Goal: Find specific page/section: Find specific page/section

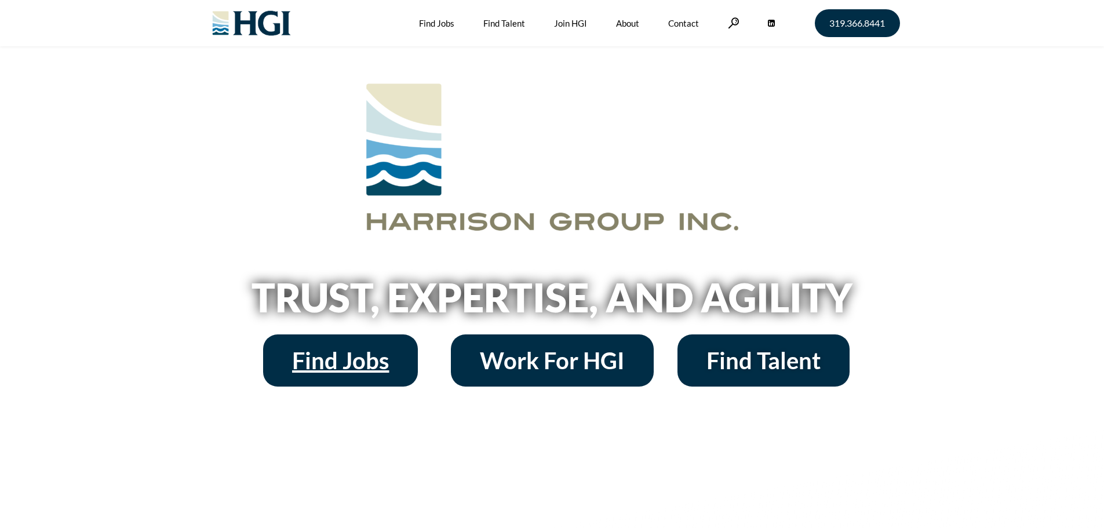
click at [366, 353] on span "Find Jobs" at bounding box center [340, 360] width 97 height 23
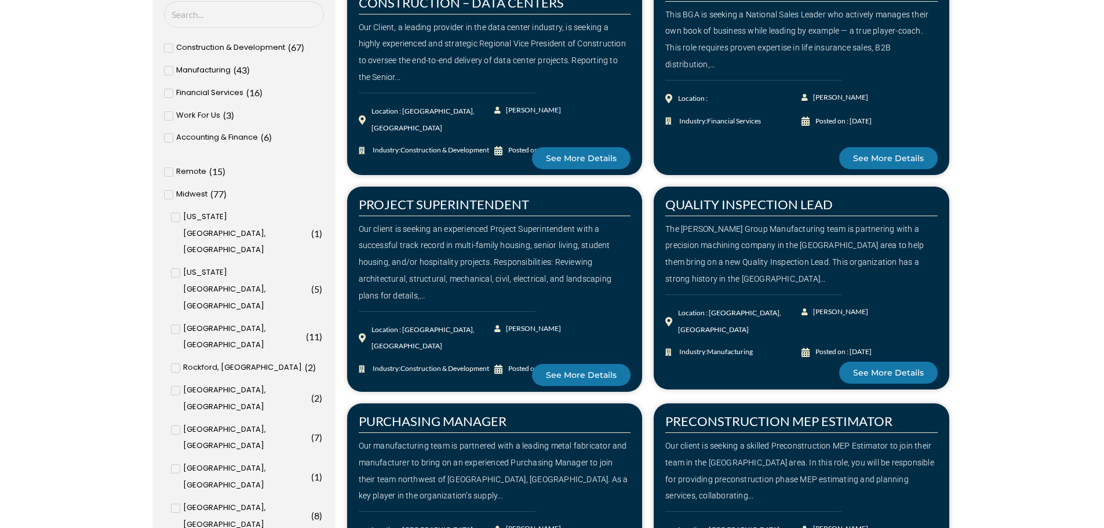
scroll to position [521, 0]
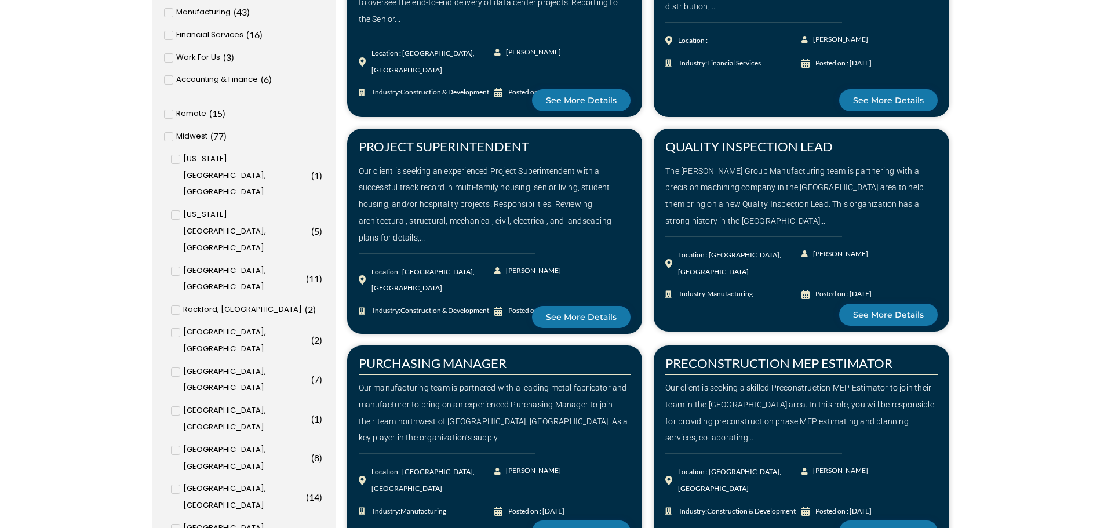
click at [227, 520] on span "[GEOGRAPHIC_DATA], [GEOGRAPHIC_DATA]" at bounding box center [245, 537] width 125 height 34
click at [0, 0] on input "[GEOGRAPHIC_DATA], [GEOGRAPHIC_DATA] ( 8 )" at bounding box center [0, 0] width 0 height 0
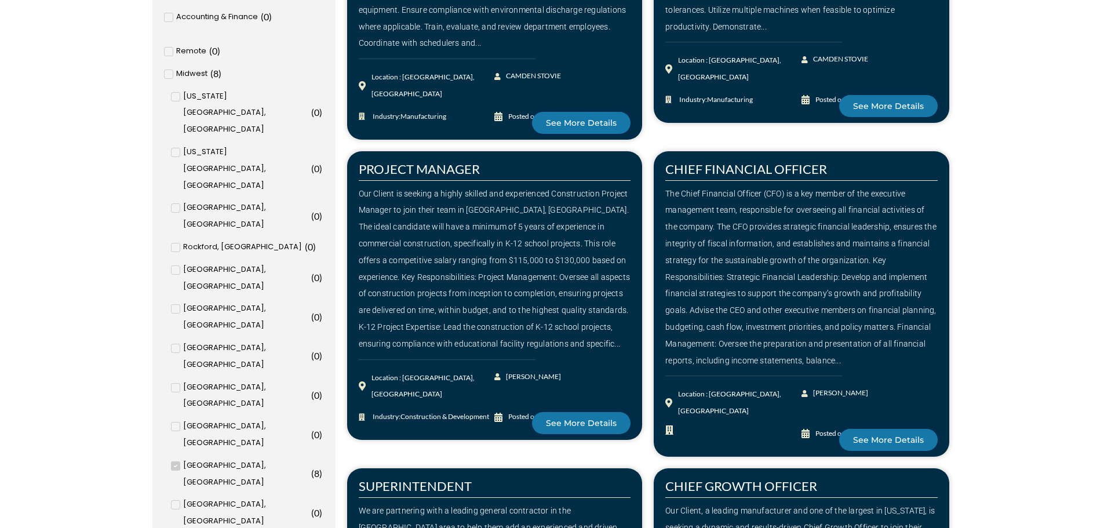
scroll to position [614, 0]
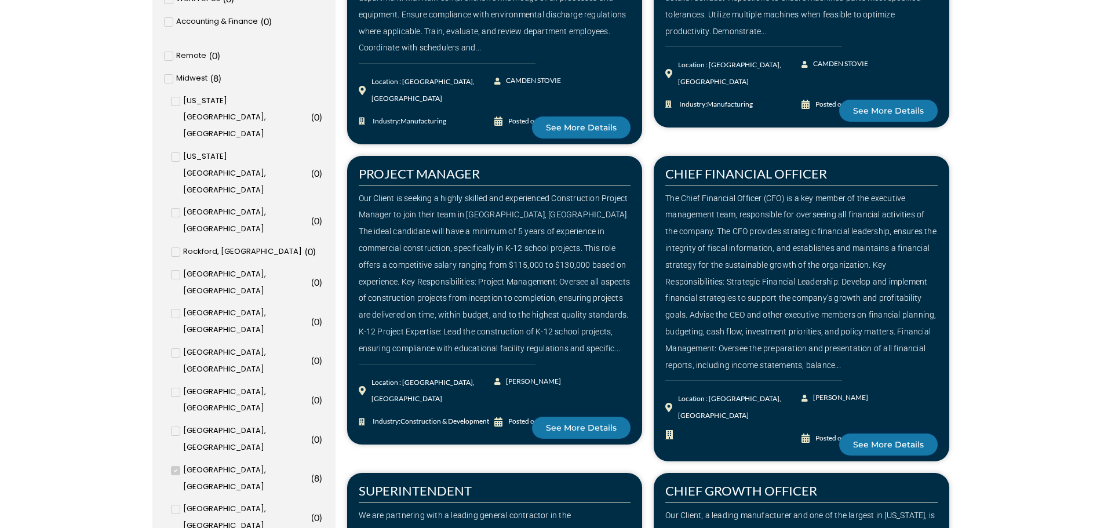
click at [187, 462] on span "[GEOGRAPHIC_DATA], [GEOGRAPHIC_DATA]" at bounding box center [245, 479] width 125 height 34
click at [0, 0] on input "[GEOGRAPHIC_DATA], [GEOGRAPHIC_DATA] ( 8 )" at bounding box center [0, 0] width 0 height 0
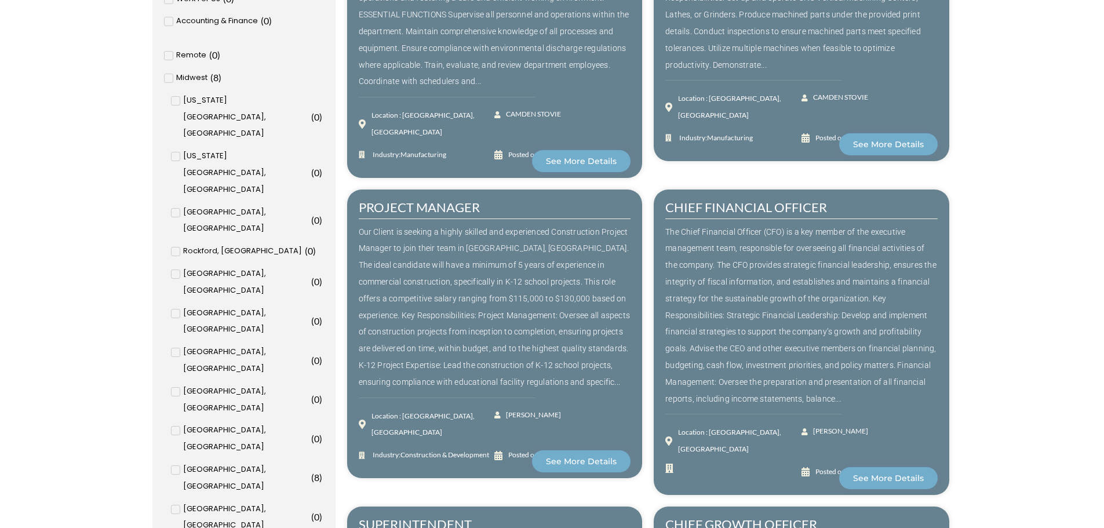
click at [187, 461] on span "[GEOGRAPHIC_DATA], [GEOGRAPHIC_DATA]" at bounding box center [245, 478] width 125 height 34
click at [0, 0] on input "[GEOGRAPHIC_DATA], [GEOGRAPHIC_DATA] ( 8 )" at bounding box center [0, 0] width 0 height 0
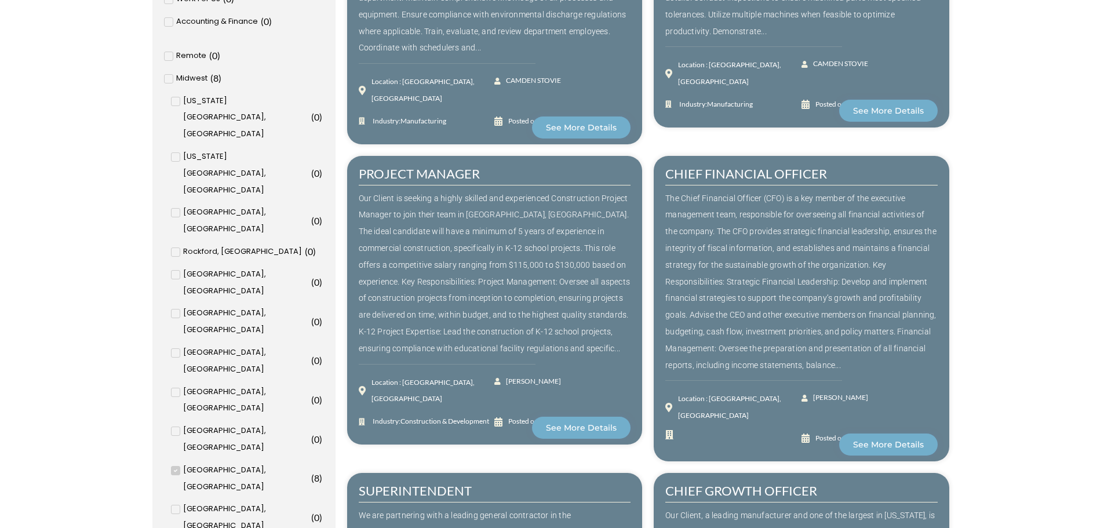
click at [186, 462] on span "[GEOGRAPHIC_DATA], [GEOGRAPHIC_DATA]" at bounding box center [245, 479] width 125 height 34
click at [0, 0] on input "[GEOGRAPHIC_DATA], [GEOGRAPHIC_DATA] ( 8 )" at bounding box center [0, 0] width 0 height 0
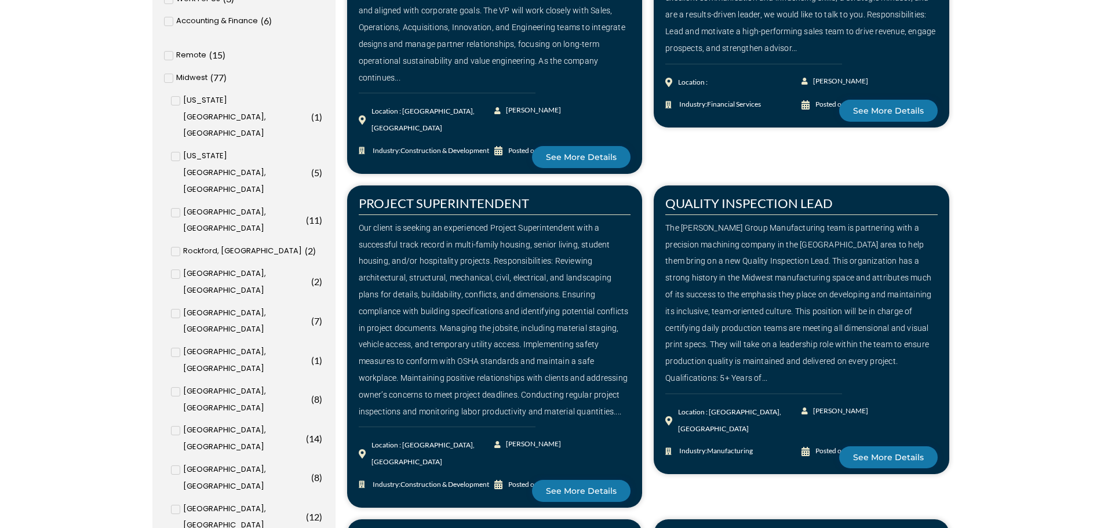
click at [218, 100] on span "[US_STATE][GEOGRAPHIC_DATA], [GEOGRAPHIC_DATA]" at bounding box center [245, 117] width 125 height 50
click at [0, 0] on input "[US_STATE][GEOGRAPHIC_DATA], [GEOGRAPHIC_DATA] ( 1 )" at bounding box center [0, 0] width 0 height 0
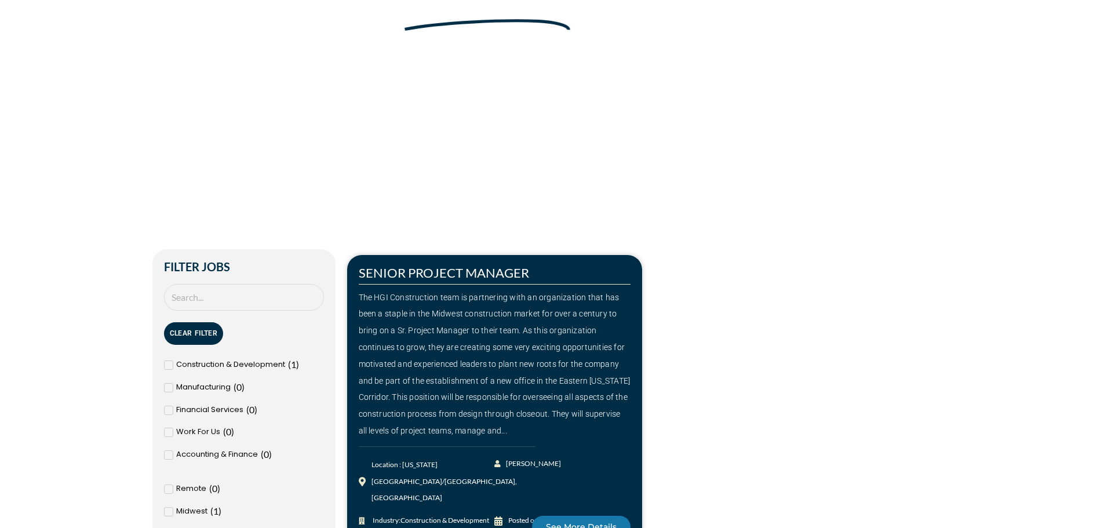
scroll to position [150, 0]
